Goal: Task Accomplishment & Management: Manage account settings

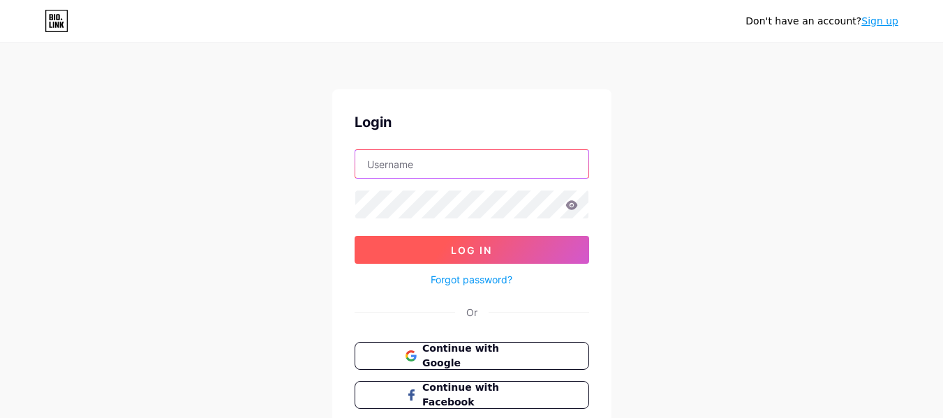
type input "[PERSON_NAME][EMAIL_ADDRESS][PERSON_NAME][DOMAIN_NAME]"
click at [454, 253] on span "Log In" at bounding box center [471, 250] width 41 height 12
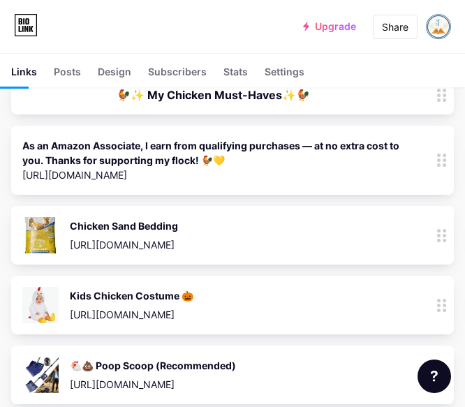
scroll to position [544, 0]
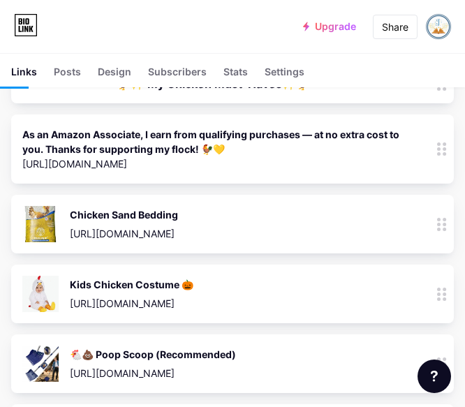
click at [193, 223] on div "Chicken Sand Bedding [URL][DOMAIN_NAME] 2.262k" at bounding box center [212, 224] width 381 height 36
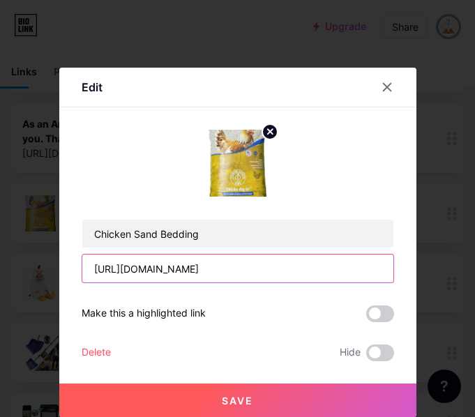
drag, startPoint x: 222, startPoint y: 274, endPoint x: 68, endPoint y: 272, distance: 153.5
click at [68, 272] on div "Edit Content YouTube Play YouTube video without leaving your page. ADD Vimeo Pl…" at bounding box center [237, 243] width 357 height 350
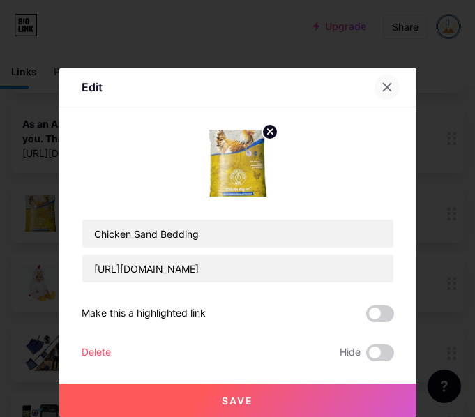
click at [389, 89] on icon at bounding box center [387, 88] width 8 height 8
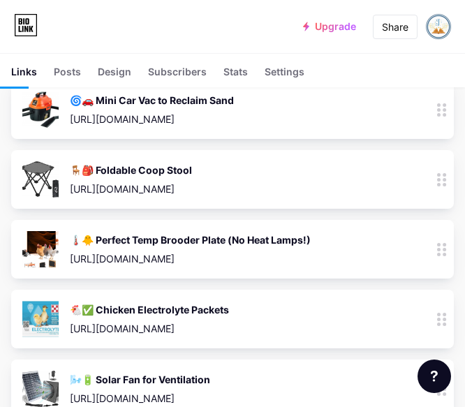
scroll to position [1775, 1]
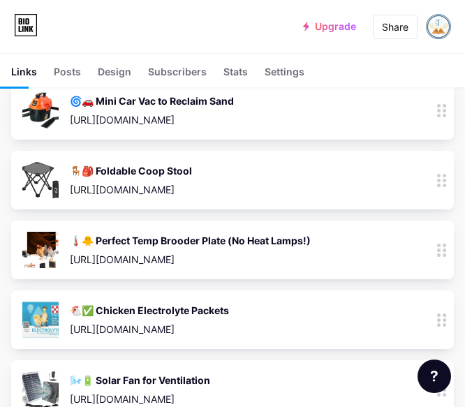
click at [163, 303] on div "🐔✅ Chicken Electrolyte Packets" at bounding box center [149, 310] width 159 height 15
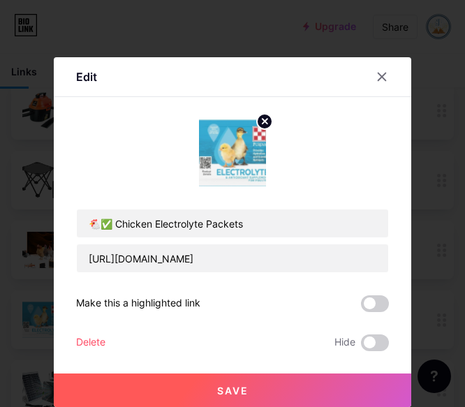
scroll to position [1775, 0]
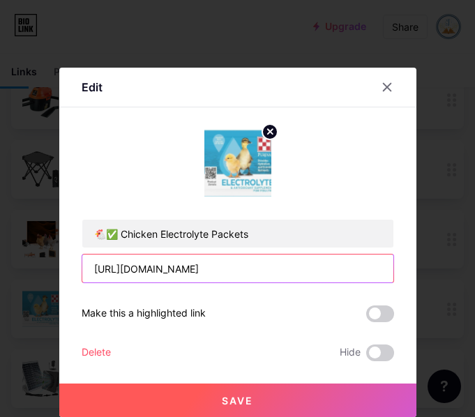
click at [238, 257] on input "[URL][DOMAIN_NAME]" at bounding box center [237, 269] width 311 height 28
drag, startPoint x: 230, startPoint y: 269, endPoint x: 33, endPoint y: 262, distance: 196.2
click at [33, 262] on div "Edit Content YouTube Play YouTube video without leaving your page. ADD Vimeo Pl…" at bounding box center [237, 208] width 475 height 417
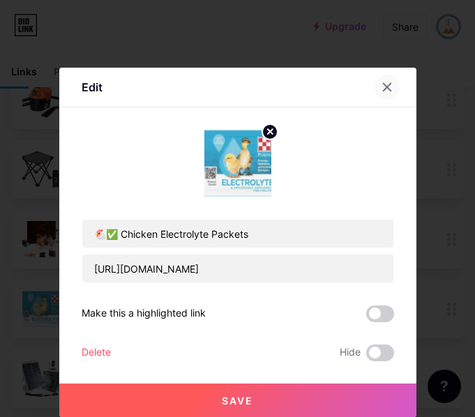
click at [393, 91] on div at bounding box center [387, 87] width 25 height 25
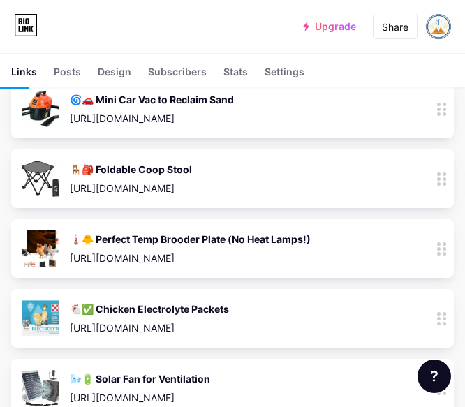
scroll to position [1775, 0]
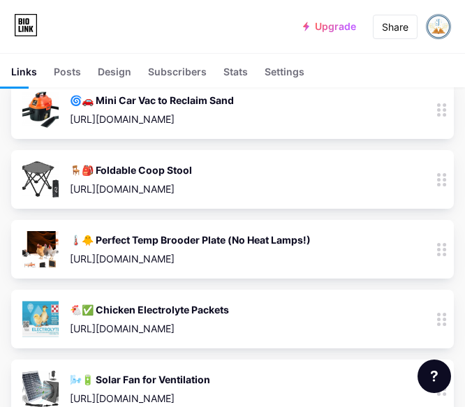
click at [243, 232] on div "🌡️🐥 Perfect Temp Brooder Plate (No Heat Lamps!)" at bounding box center [190, 239] width 241 height 15
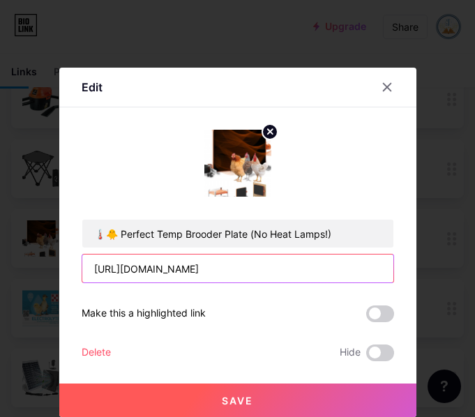
click at [205, 269] on input "[URL][DOMAIN_NAME]" at bounding box center [237, 269] width 311 height 28
click at [246, 268] on input "[URL][DOMAIN_NAME]" at bounding box center [237, 269] width 311 height 28
drag, startPoint x: 246, startPoint y: 268, endPoint x: -7, endPoint y: 253, distance: 253.1
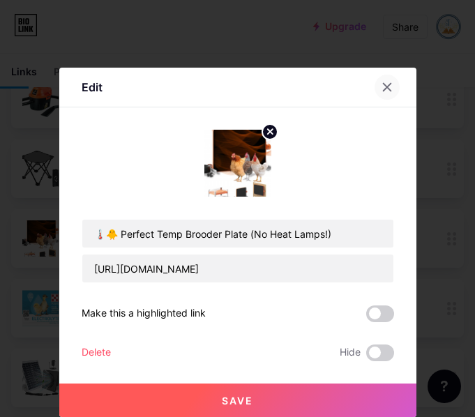
click at [382, 84] on icon at bounding box center [387, 87] width 11 height 11
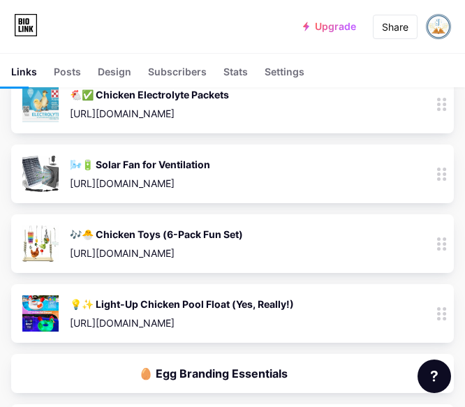
scroll to position [1891, 1]
